Goal: Task Accomplishment & Management: Use online tool/utility

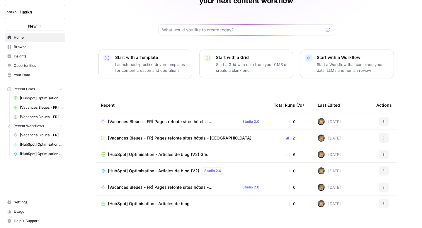
scroll to position [42, 0]
click at [154, 118] on span "[Vacances Bleues - FR] Pages refonte sites hôtels - [GEOGRAPHIC_DATA]" at bounding box center [172, 121] width 129 height 6
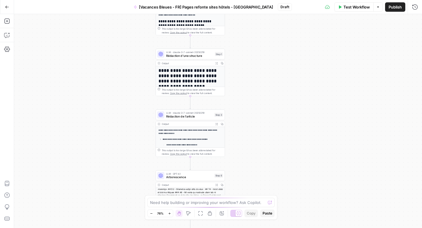
drag, startPoint x: 263, startPoint y: 58, endPoint x: 269, endPoint y: 96, distance: 38.8
click at [269, 96] on div "**********" at bounding box center [218, 121] width 408 height 214
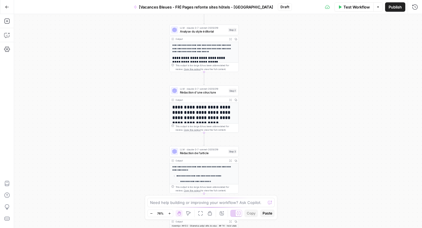
drag, startPoint x: 278, startPoint y: 66, endPoint x: 291, endPoint y: 101, distance: 37.7
click at [291, 101] on div "**********" at bounding box center [218, 121] width 408 height 214
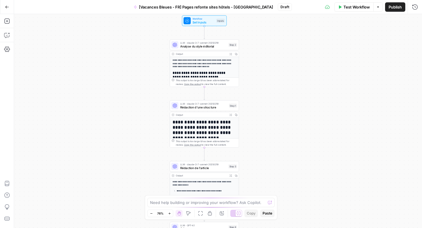
drag, startPoint x: 280, startPoint y: 73, endPoint x: 276, endPoint y: 114, distance: 41.4
click at [276, 114] on div "**********" at bounding box center [218, 121] width 408 height 214
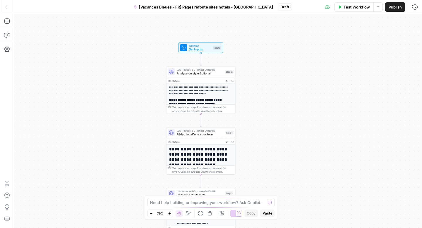
click at [170, 213] on icon "button" at bounding box center [169, 213] width 3 height 3
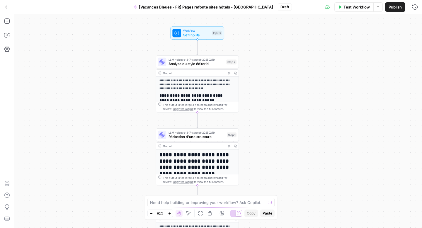
click at [170, 213] on icon "button" at bounding box center [169, 213] width 3 height 3
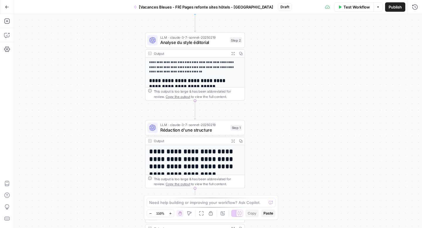
drag, startPoint x: 104, startPoint y: 161, endPoint x: 106, endPoint y: 151, distance: 10.1
click at [106, 151] on div "**********" at bounding box center [218, 121] width 408 height 214
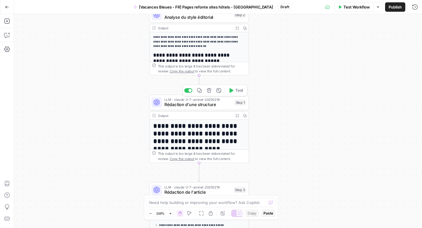
click at [229, 106] on span "Rédaction d'une structure" at bounding box center [198, 104] width 68 height 6
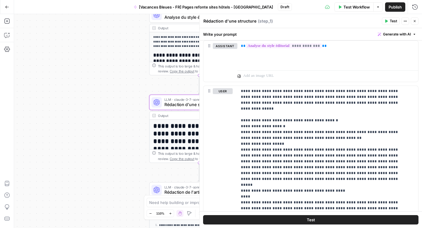
scroll to position [333, 0]
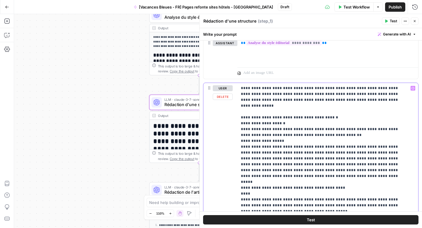
drag, startPoint x: 328, startPoint y: 99, endPoint x: 297, endPoint y: 101, distance: 31.4
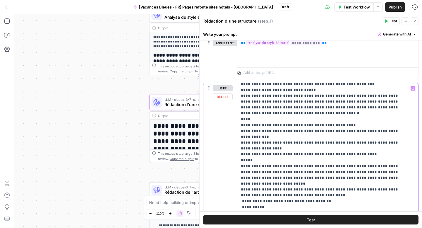
scroll to position [2070, 0]
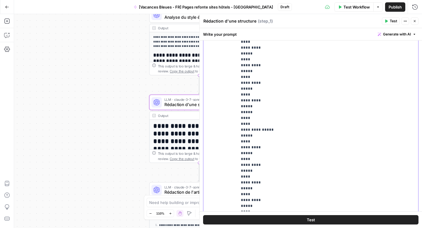
scroll to position [434, 0]
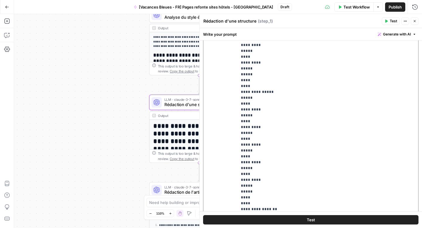
drag, startPoint x: 241, startPoint y: 126, endPoint x: 291, endPoint y: 179, distance: 73.1
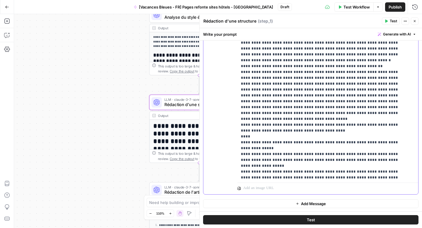
scroll to position [4017, 0]
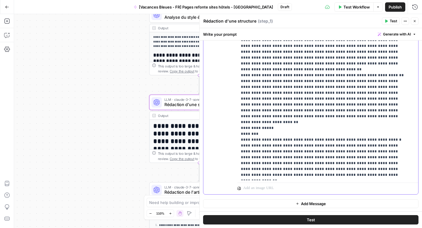
click at [416, 23] on button "Close" at bounding box center [414, 21] width 8 height 8
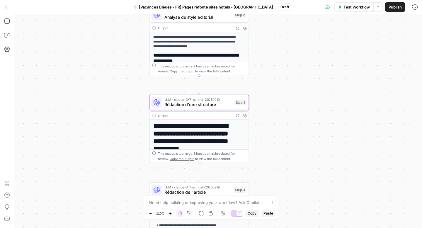
click at [291, 130] on div "**********" at bounding box center [218, 121] width 408 height 214
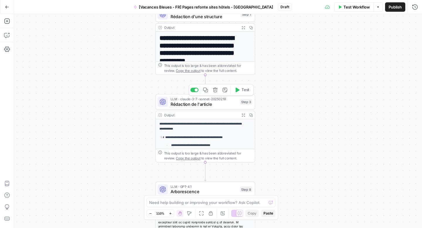
click at [208, 103] on span "Rédaction de l'article" at bounding box center [203, 104] width 67 height 6
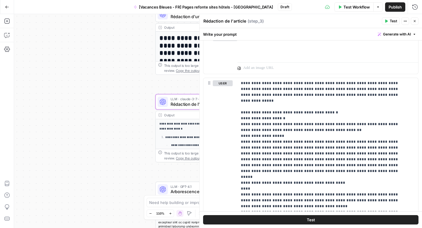
scroll to position [336, 0]
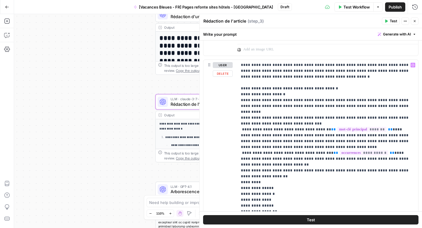
scroll to position [661, 0]
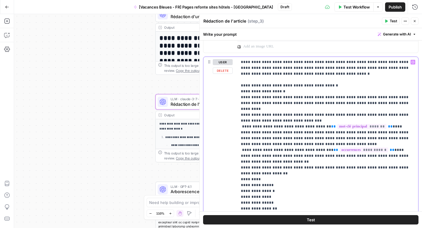
drag, startPoint x: 301, startPoint y: 75, endPoint x: 273, endPoint y: 75, distance: 27.5
click at [273, 75] on p "**********" at bounding box center [325, 170] width 169 height 223
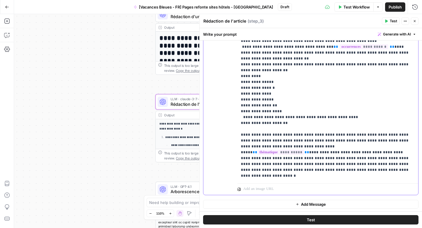
scroll to position [765, 0]
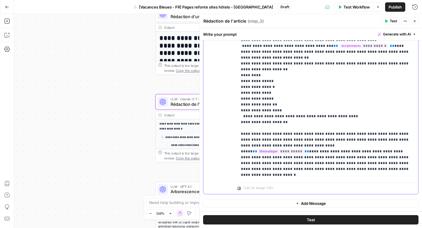
drag, startPoint x: 363, startPoint y: 127, endPoint x: 332, endPoint y: 128, distance: 31.0
click at [332, 128] on p "**********" at bounding box center [325, 66] width 169 height 223
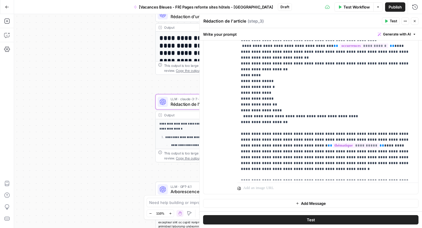
click at [416, 22] on button "Close" at bounding box center [414, 21] width 8 height 8
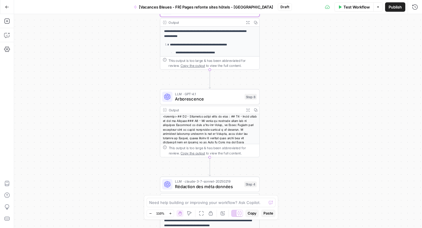
click at [206, 100] on span "Arborescence" at bounding box center [208, 99] width 67 height 6
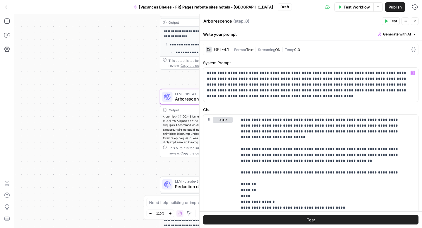
click at [144, 115] on div "**********" at bounding box center [218, 121] width 408 height 214
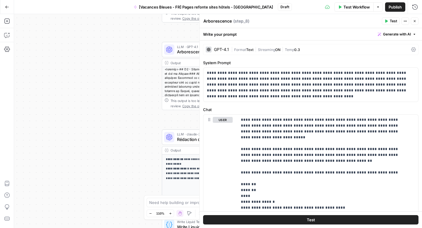
click at [418, 23] on button "Close" at bounding box center [414, 21] width 8 height 8
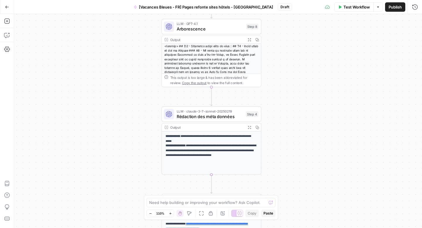
click at [201, 114] on span "Rédaction des méta données" at bounding box center [210, 116] width 66 height 6
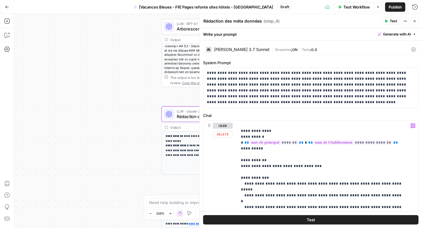
scroll to position [47, 0]
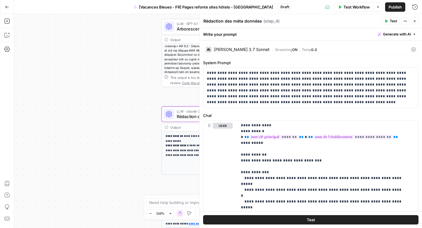
click at [414, 24] on button "Close" at bounding box center [414, 21] width 8 height 8
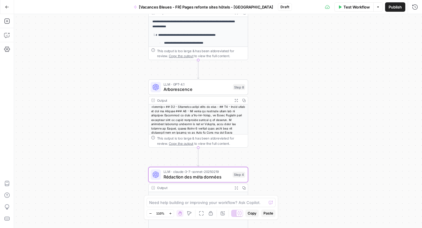
click at [203, 88] on span "Arborescence" at bounding box center [196, 89] width 67 height 6
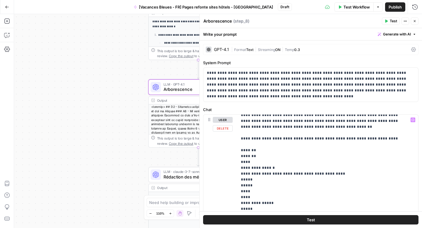
scroll to position [37, 0]
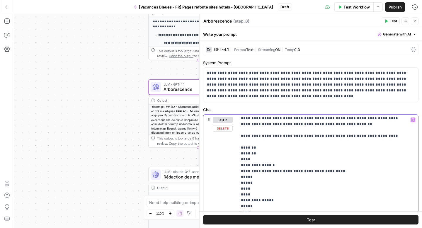
drag, startPoint x: 352, startPoint y: 130, endPoint x: 322, endPoint y: 130, distance: 29.9
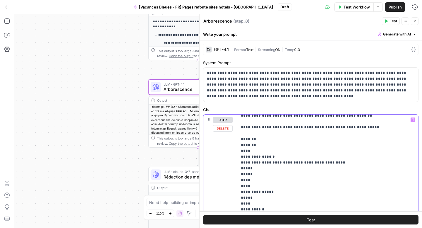
scroll to position [46, 0]
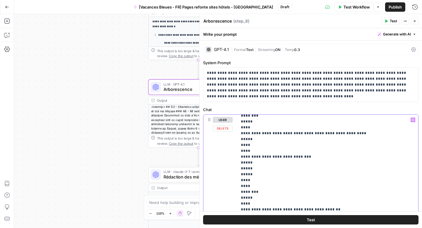
scroll to position [459, 0]
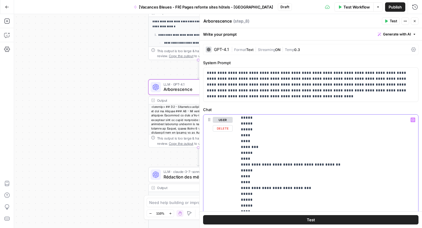
drag, startPoint x: 241, startPoint y: 131, endPoint x: 289, endPoint y: 186, distance: 73.2
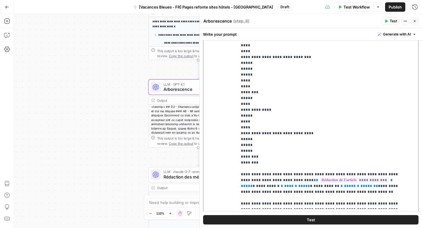
scroll to position [175, 0]
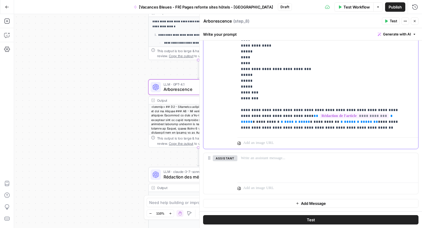
scroll to position [889, 0]
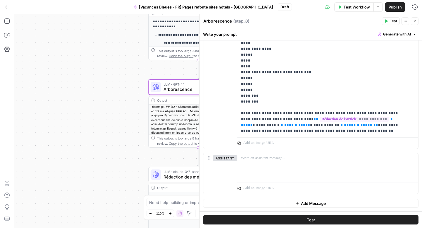
click at [415, 23] on icon "button" at bounding box center [415, 21] width 4 height 4
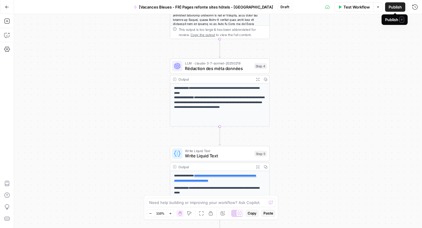
click at [390, 6] on span "Publish" at bounding box center [394, 7] width 13 height 6
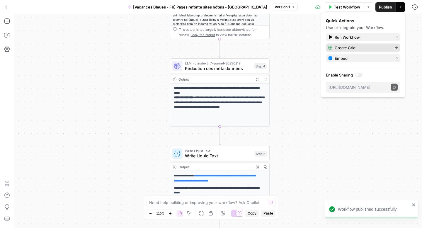
click at [378, 47] on span "Create Grid" at bounding box center [361, 48] width 55 height 6
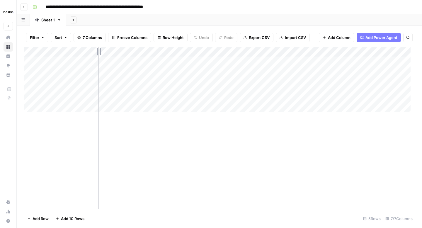
drag, startPoint x: 128, startPoint y: 50, endPoint x: 91, endPoint y: 49, distance: 37.5
click at [91, 49] on div "Add Column" at bounding box center [219, 81] width 391 height 69
click at [25, 5] on icon "button" at bounding box center [24, 7] width 4 height 4
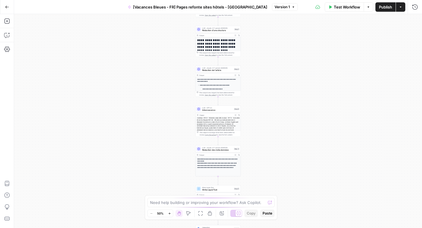
click at [3, 9] on button "Go Back" at bounding box center [7, 7] width 11 height 11
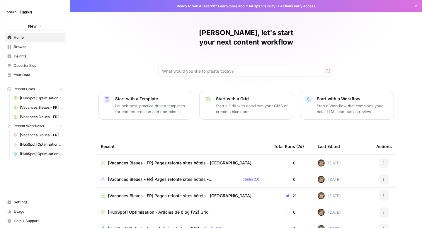
click at [39, 48] on span "Browse" at bounding box center [38, 46] width 49 height 5
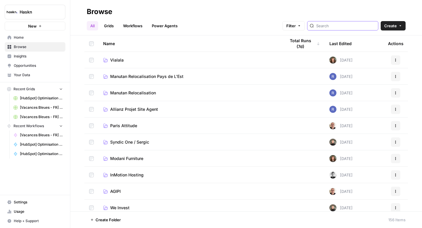
click at [346, 26] on input "search" at bounding box center [345, 26] width 59 height 6
type input "vacances"
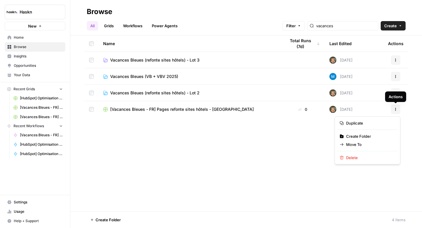
click at [397, 109] on button "Actions" at bounding box center [395, 109] width 9 height 9
click at [359, 145] on span "Move To" at bounding box center [369, 144] width 47 height 6
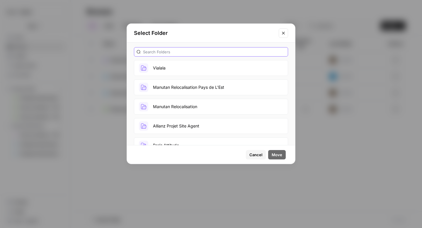
click at [213, 51] on input "text" at bounding box center [214, 52] width 142 height 6
click at [171, 51] on input "text" at bounding box center [214, 52] width 142 height 6
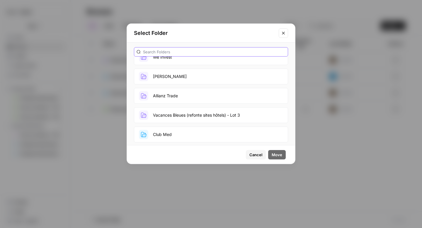
scroll to position [187, 0]
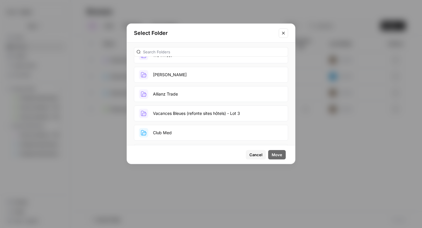
click at [194, 112] on button "Vacances Bleues (refonte sites hôtels) - Lot 3" at bounding box center [211, 113] width 154 height 16
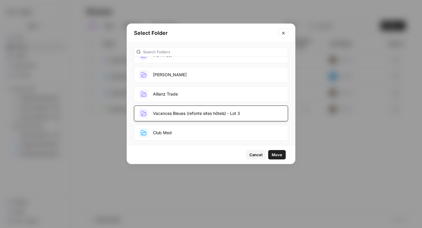
click at [279, 155] on span "Move" at bounding box center [276, 155] width 11 height 6
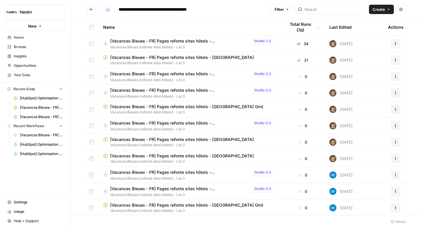
click at [200, 58] on span "[Vacances Bleues - FR] Pages refonte sites hôtels - [GEOGRAPHIC_DATA]" at bounding box center [181, 57] width 143 height 6
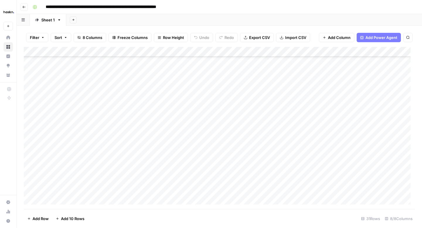
scroll to position [170, 0]
click at [238, 190] on div "Add Column" at bounding box center [219, 128] width 391 height 162
click at [219, 190] on div "Add Column" at bounding box center [219, 128] width 391 height 162
click at [219, 190] on body "**********" at bounding box center [211, 114] width 422 height 228
type textarea "**********"
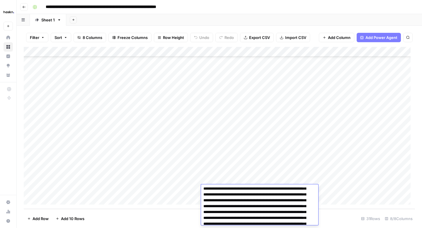
scroll to position [0, 0]
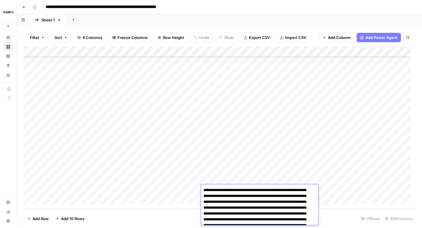
click at [329, 191] on div "Add Column" at bounding box center [219, 128] width 391 height 162
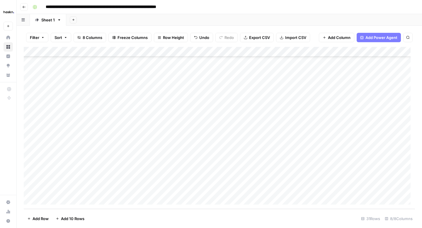
click at [24, 9] on button "Go back" at bounding box center [24, 7] width 8 height 8
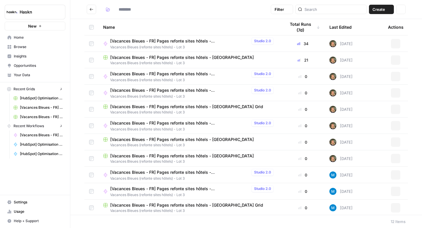
type input "**********"
click at [197, 206] on span "[Vacances Bleues - FR] Pages refonte sites hôtels - [GEOGRAPHIC_DATA] Grid" at bounding box center [186, 205] width 153 height 6
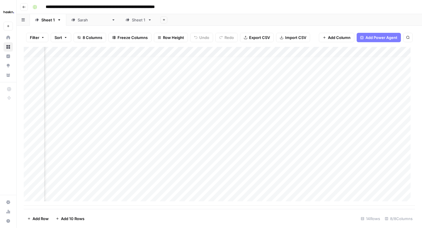
scroll to position [4, 38]
click at [318, 188] on div "Add Column" at bounding box center [219, 126] width 391 height 159
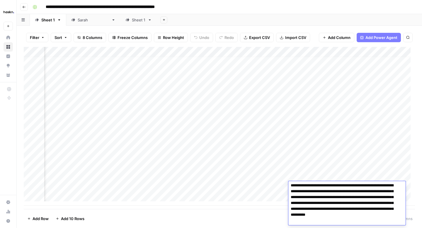
scroll to position [124, 0]
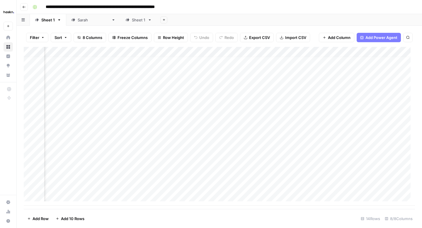
click at [23, 8] on icon "button" at bounding box center [24, 7] width 4 height 4
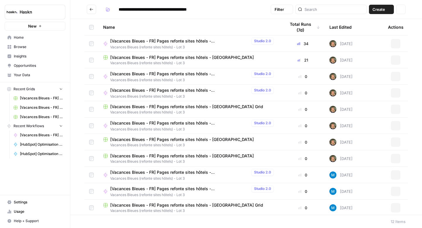
type input "**********"
click at [212, 154] on span "[Vacances Bleues - FR] Pages refonte sites hôtels - [GEOGRAPHIC_DATA]" at bounding box center [181, 156] width 143 height 6
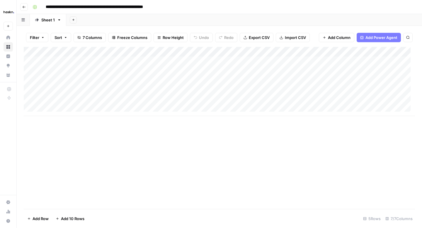
click at [26, 6] on button "Go back" at bounding box center [24, 7] width 8 height 8
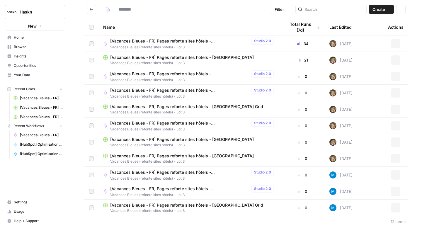
type input "**********"
click at [225, 57] on span "[Vacances Bleues - FR] Pages refonte sites hôtels - [GEOGRAPHIC_DATA]" at bounding box center [181, 57] width 143 height 6
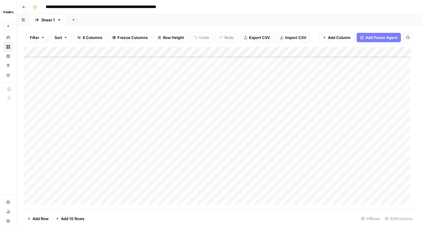
scroll to position [170, 0]
click at [290, 189] on div "Add Column" at bounding box center [219, 128] width 391 height 162
type textarea "**********"
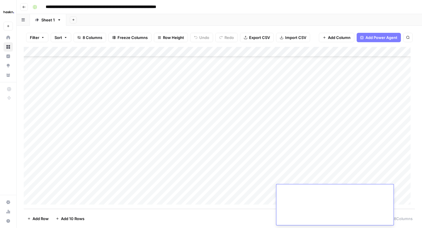
scroll to position [0, 0]
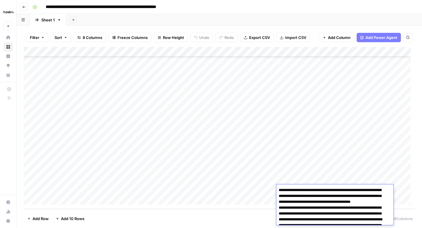
click at [266, 191] on div "Add Column" at bounding box center [219, 128] width 391 height 162
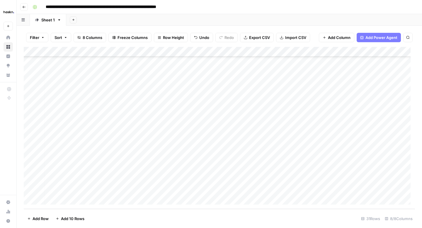
scroll to position [170, 0]
click at [135, 190] on div "Add Column" at bounding box center [219, 128] width 391 height 162
click at [137, 192] on textarea "****" at bounding box center [180, 190] width 94 height 8
click at [155, 190] on textarea "****" at bounding box center [180, 190] width 94 height 8
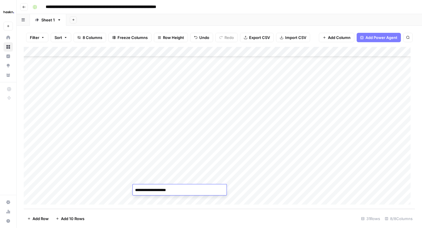
type textarea "**********"
click at [324, 189] on div "Add Column" at bounding box center [219, 128] width 391 height 162
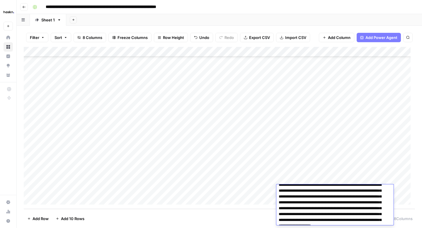
scroll to position [0, 0]
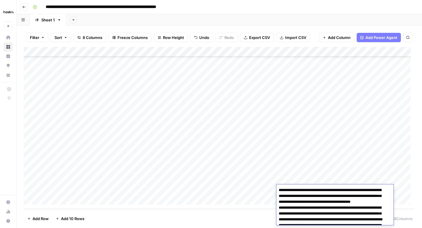
drag, startPoint x: 319, startPoint y: 197, endPoint x: 309, endPoint y: 196, distance: 10.8
type textarea "**********"
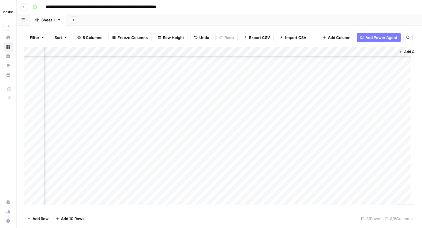
scroll to position [170, 117]
click at [307, 190] on div "Add Column" at bounding box center [219, 128] width 391 height 162
click at [379, 190] on div "Add Column" at bounding box center [219, 128] width 391 height 162
